Goal: Navigation & Orientation: Find specific page/section

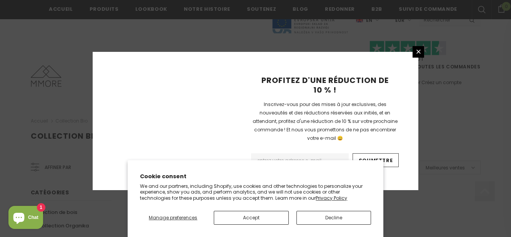
scroll to position [570, 0]
